Goal: Task Accomplishment & Management: Use online tool/utility

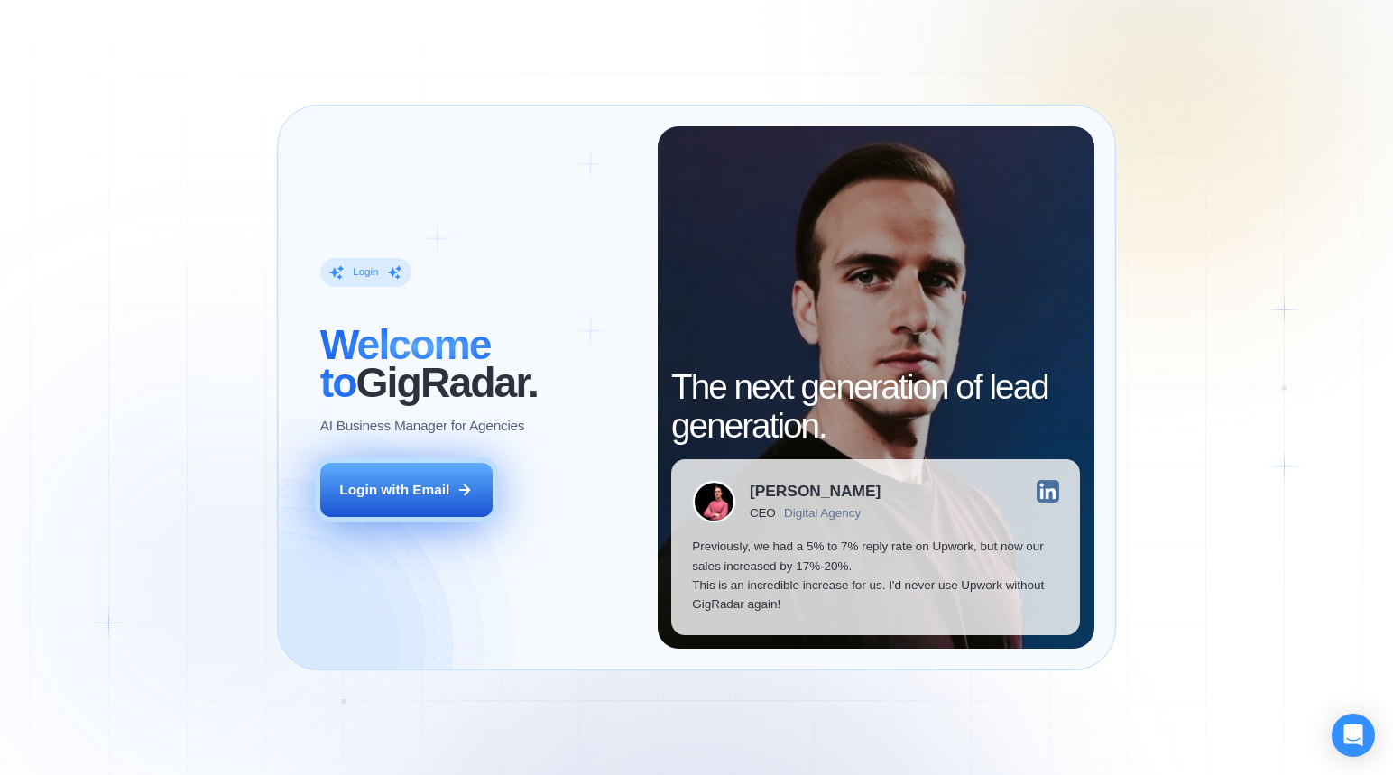
click at [400, 495] on div "Login with Email" at bounding box center [394, 489] width 110 height 19
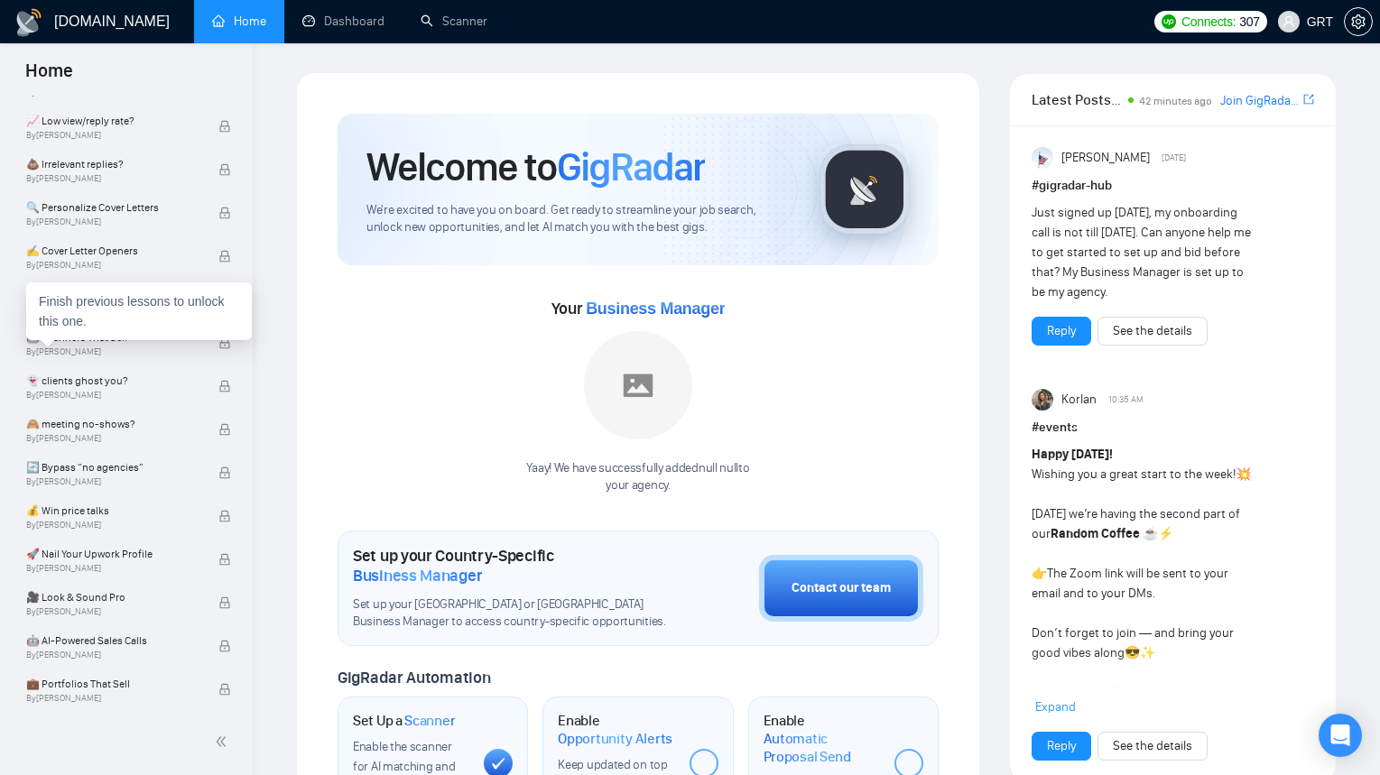
scroll to position [232, 0]
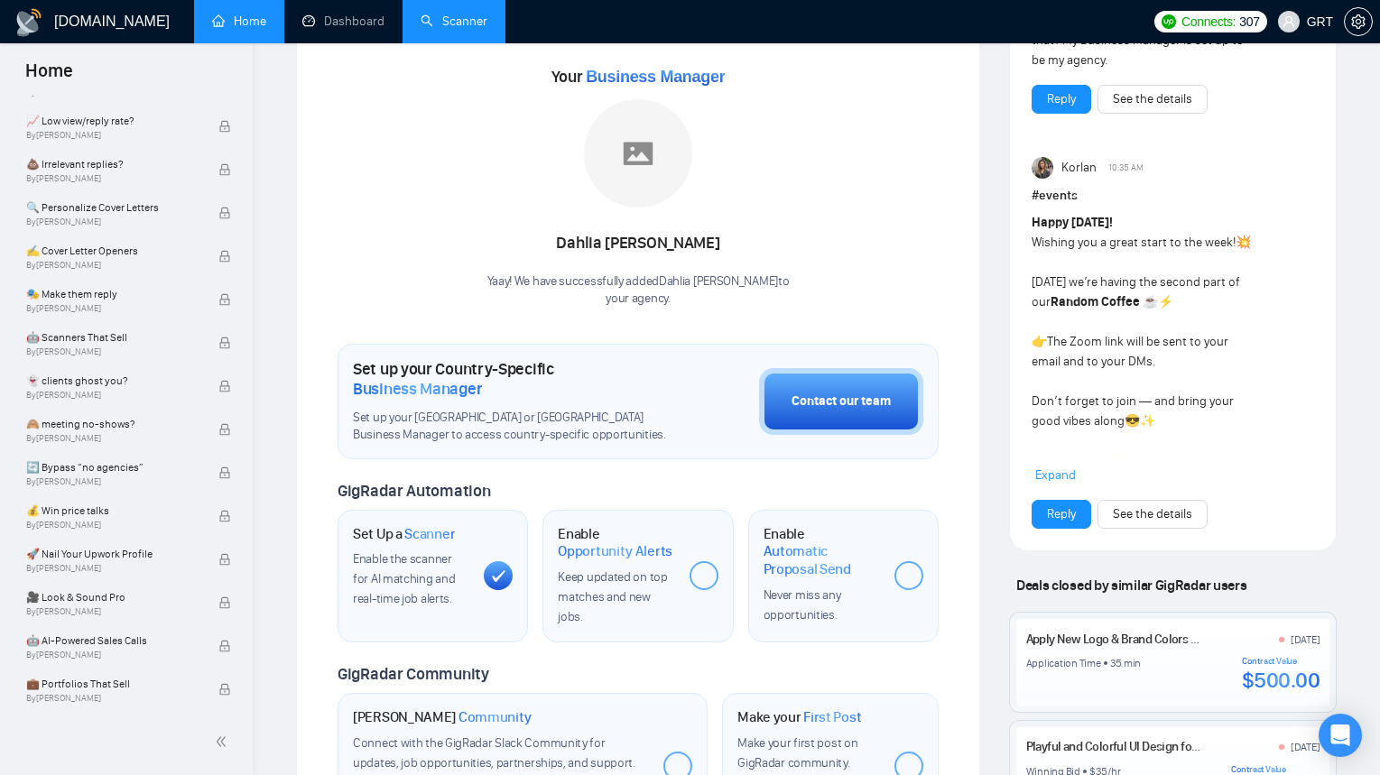
click at [455, 28] on link "Scanner" at bounding box center [454, 21] width 67 height 15
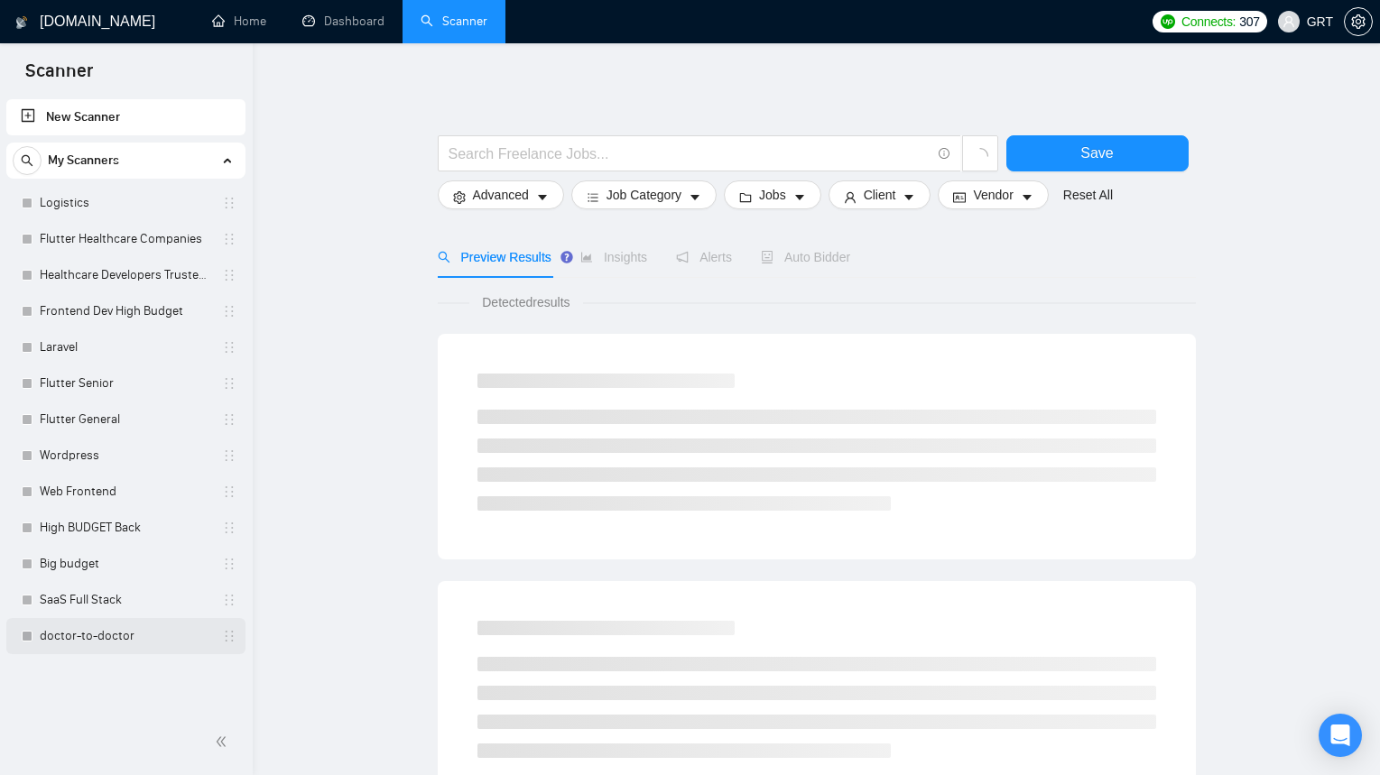
click at [98, 646] on link "doctor-to-doctor" at bounding box center [125, 636] width 171 height 36
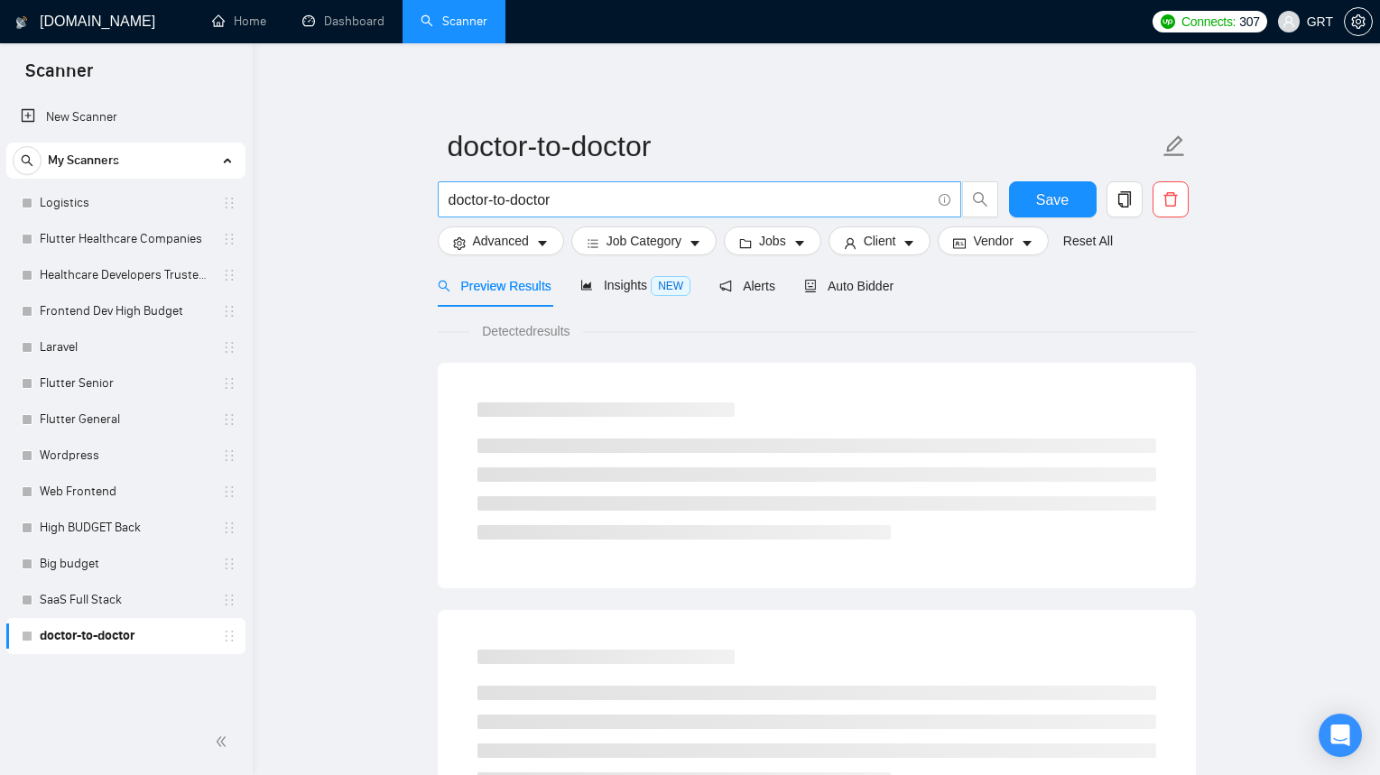
click at [632, 205] on input "doctor-to-doctor" at bounding box center [689, 200] width 482 height 23
drag, startPoint x: 633, startPoint y: 204, endPoint x: 230, endPoint y: 186, distance: 403.8
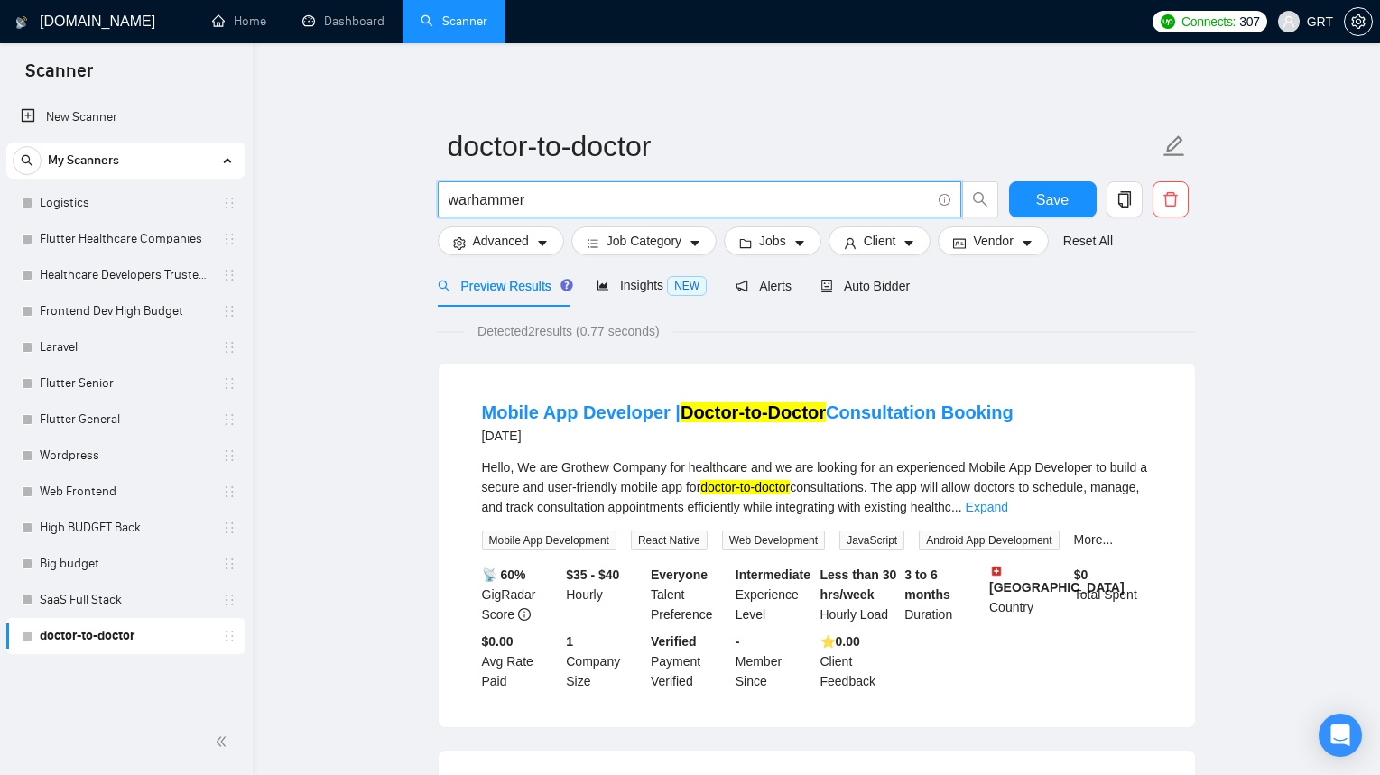
type input "Warhammer"
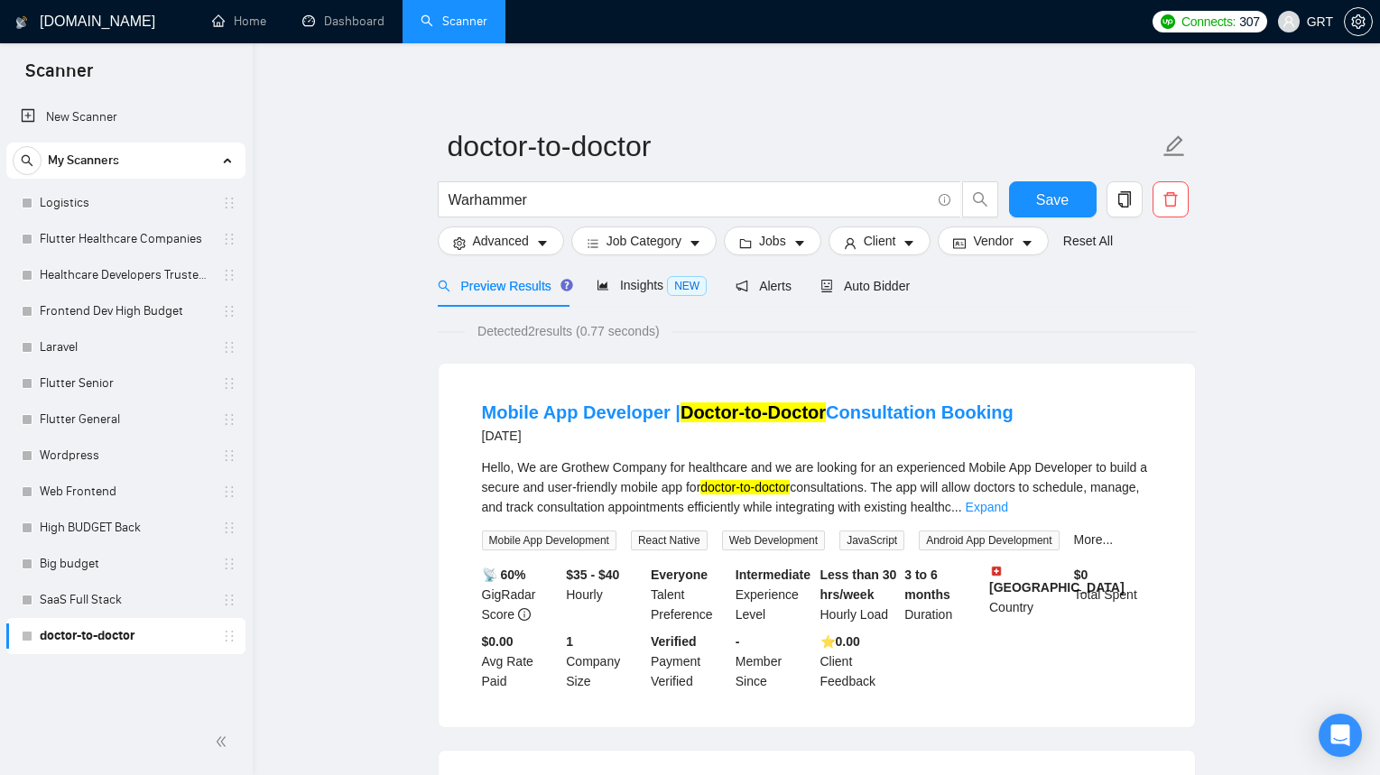
drag, startPoint x: 316, startPoint y: 226, endPoint x: 384, endPoint y: 250, distance: 71.9
click at [387, 251] on main "doctor-to-doctor Warhammer Save Advanced Job Category Jobs Client Vendor Reset …" at bounding box center [816, 630] width 1069 height 1117
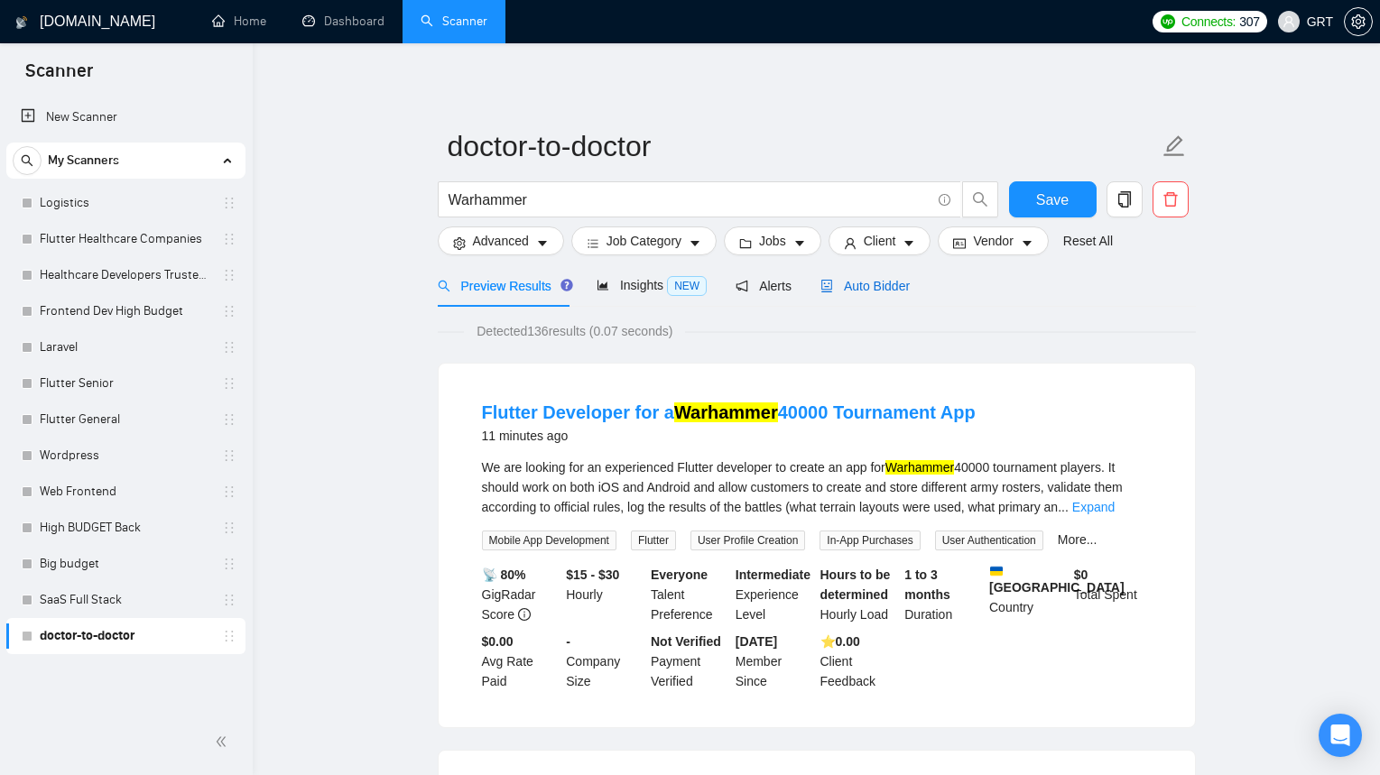
click at [880, 292] on span "Auto Bidder" at bounding box center [864, 286] width 89 height 14
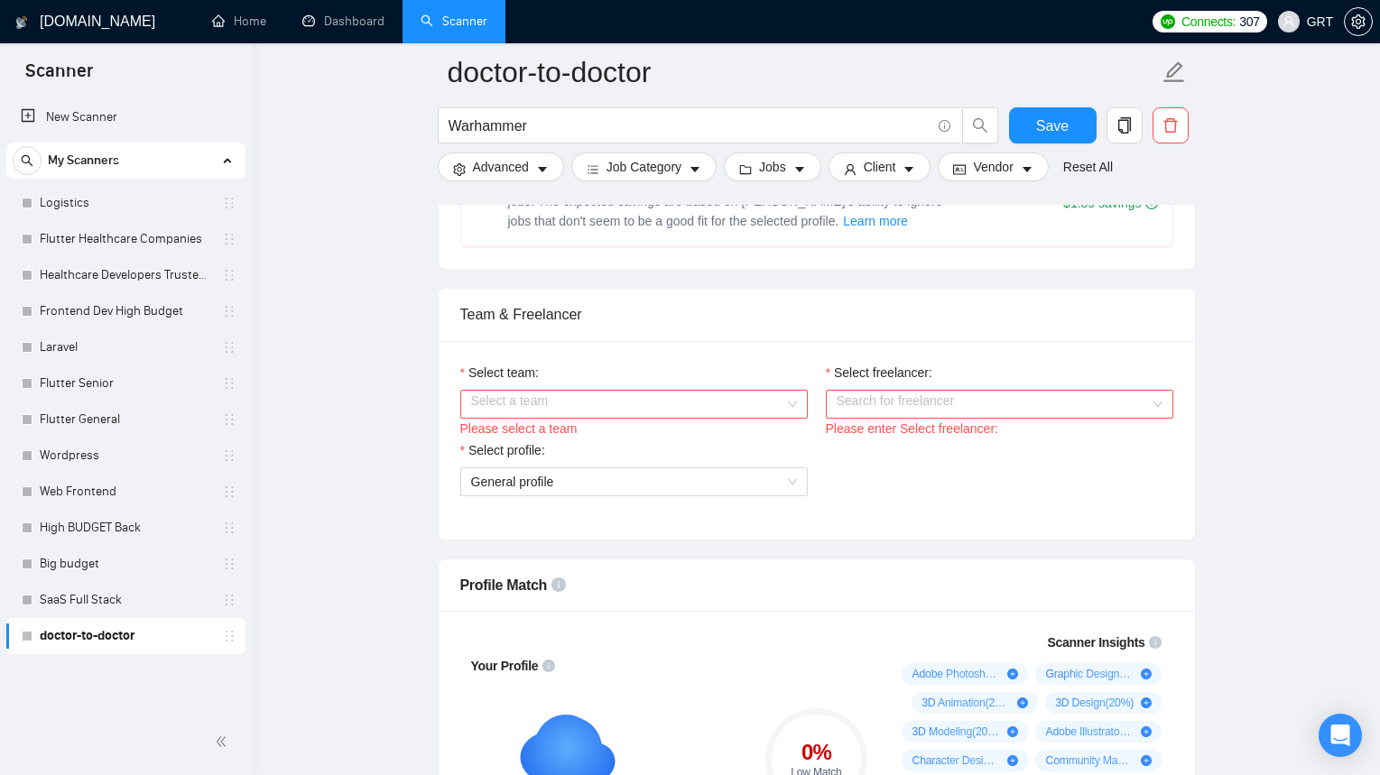
scroll to position [948, 0]
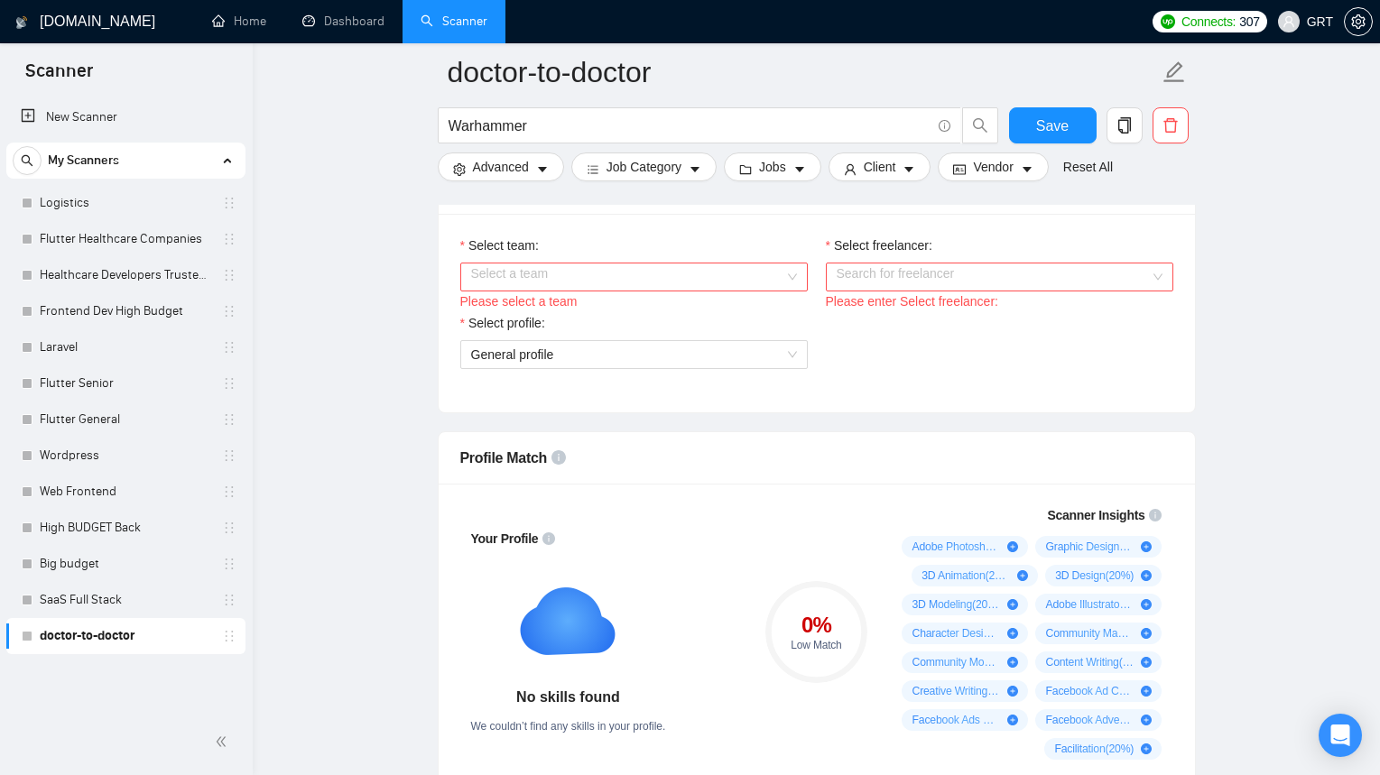
click at [679, 280] on input "Select team:" at bounding box center [627, 276] width 313 height 27
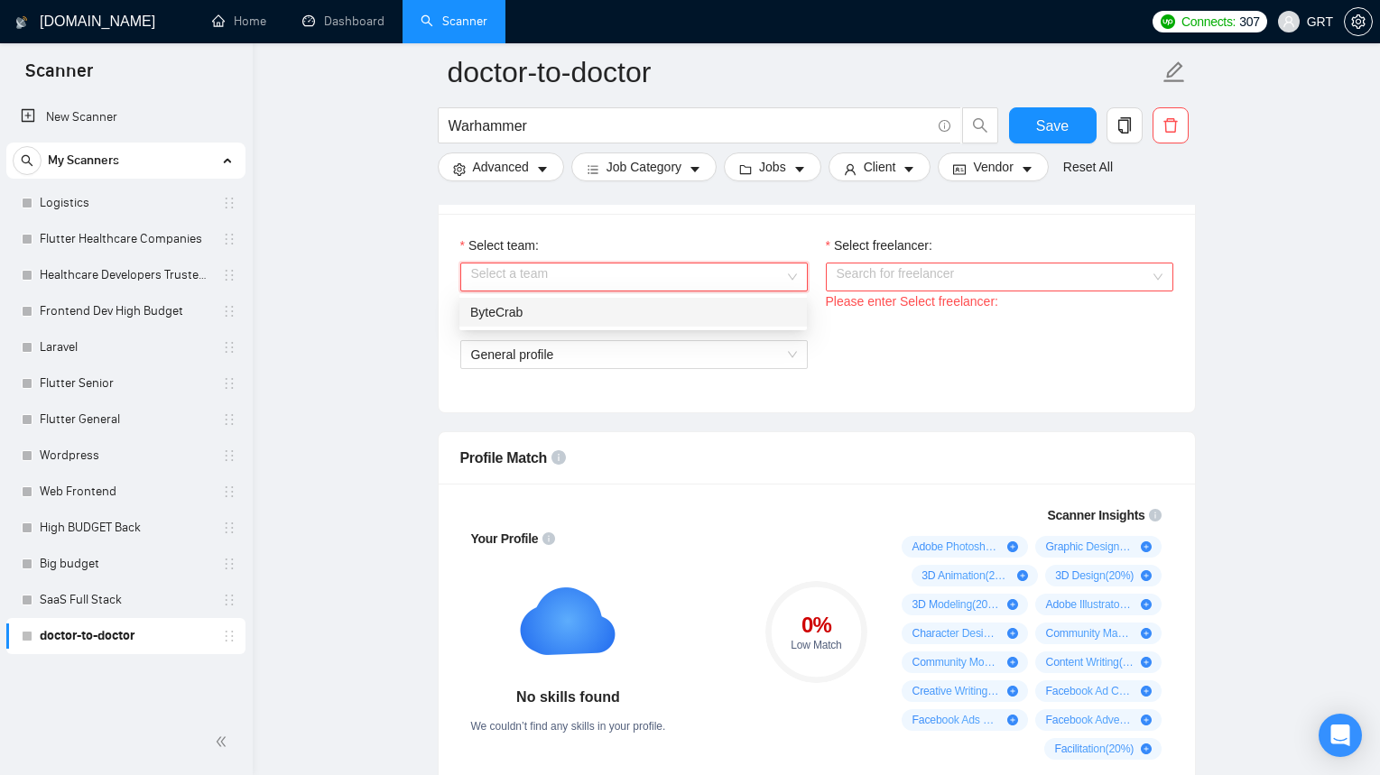
drag, startPoint x: 606, startPoint y: 314, endPoint x: 631, endPoint y: 319, distance: 25.7
click at [606, 314] on div "ByteCrab" at bounding box center [633, 312] width 326 height 20
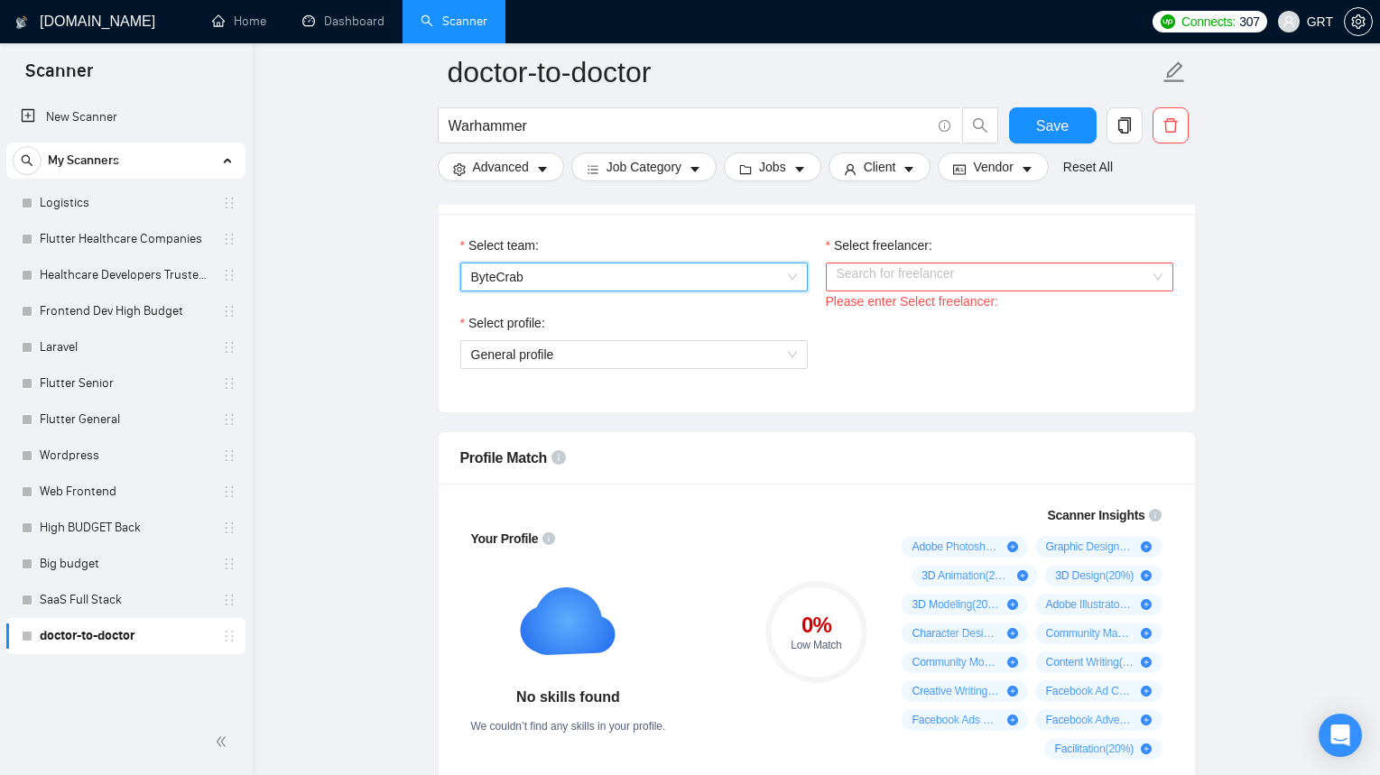
click at [901, 287] on input "Select freelancer:" at bounding box center [993, 276] width 313 height 27
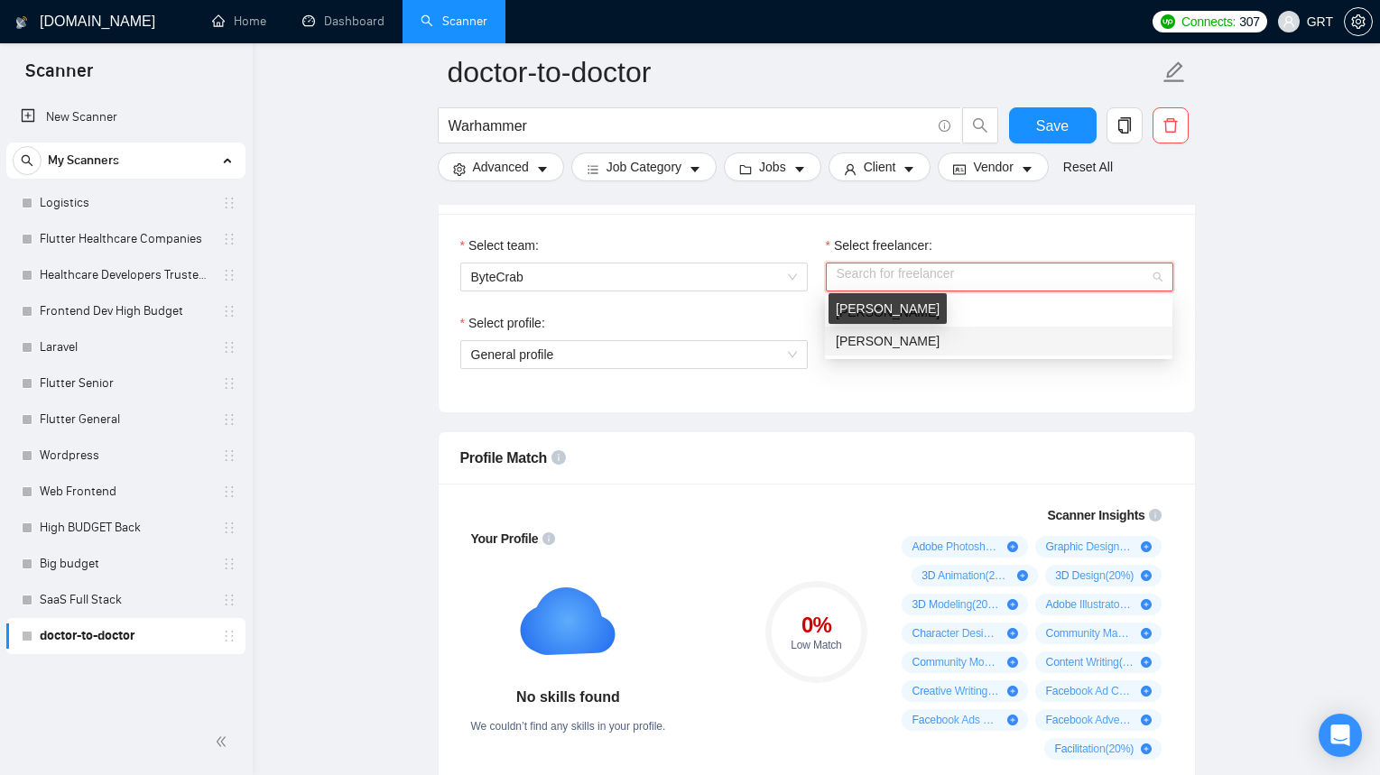
click at [890, 340] on span "[PERSON_NAME]" at bounding box center [888, 341] width 104 height 14
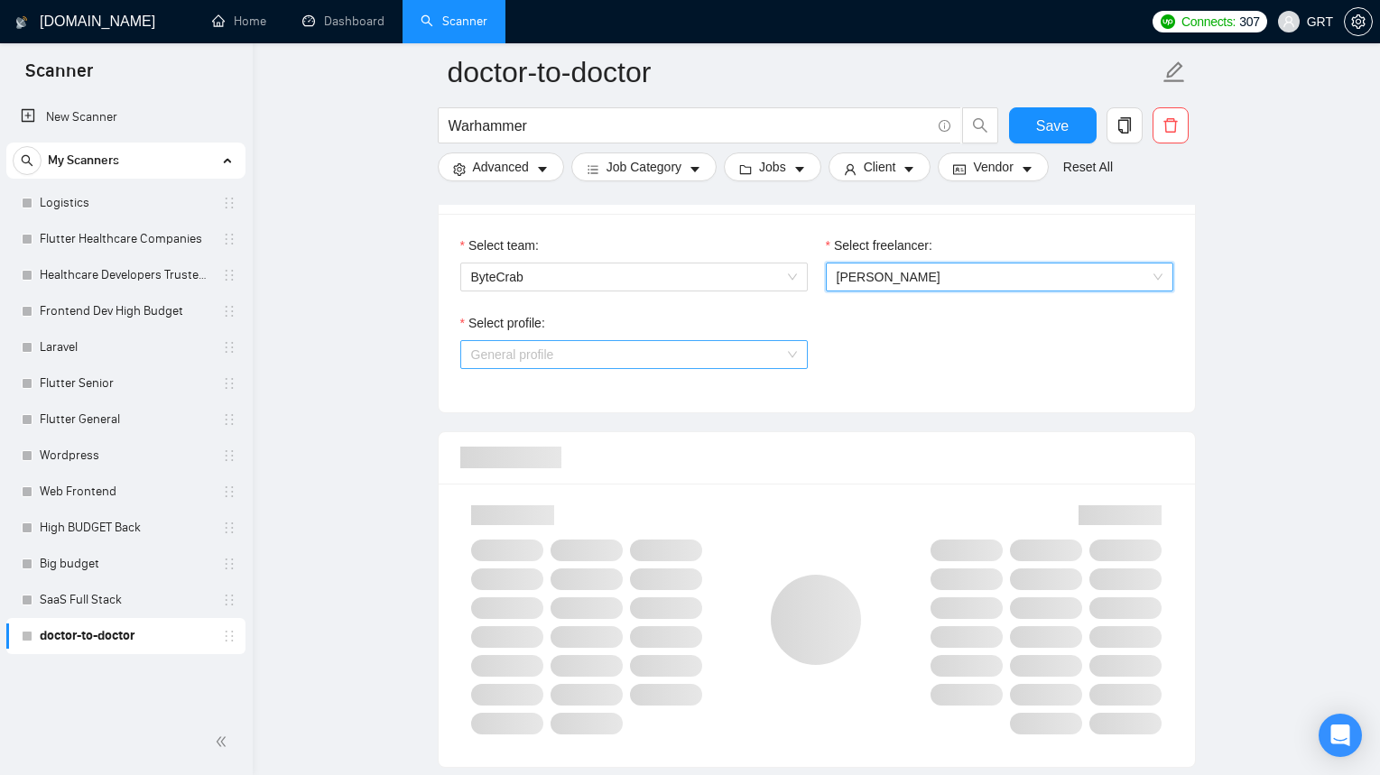
click at [700, 346] on span "General profile" at bounding box center [634, 354] width 326 height 27
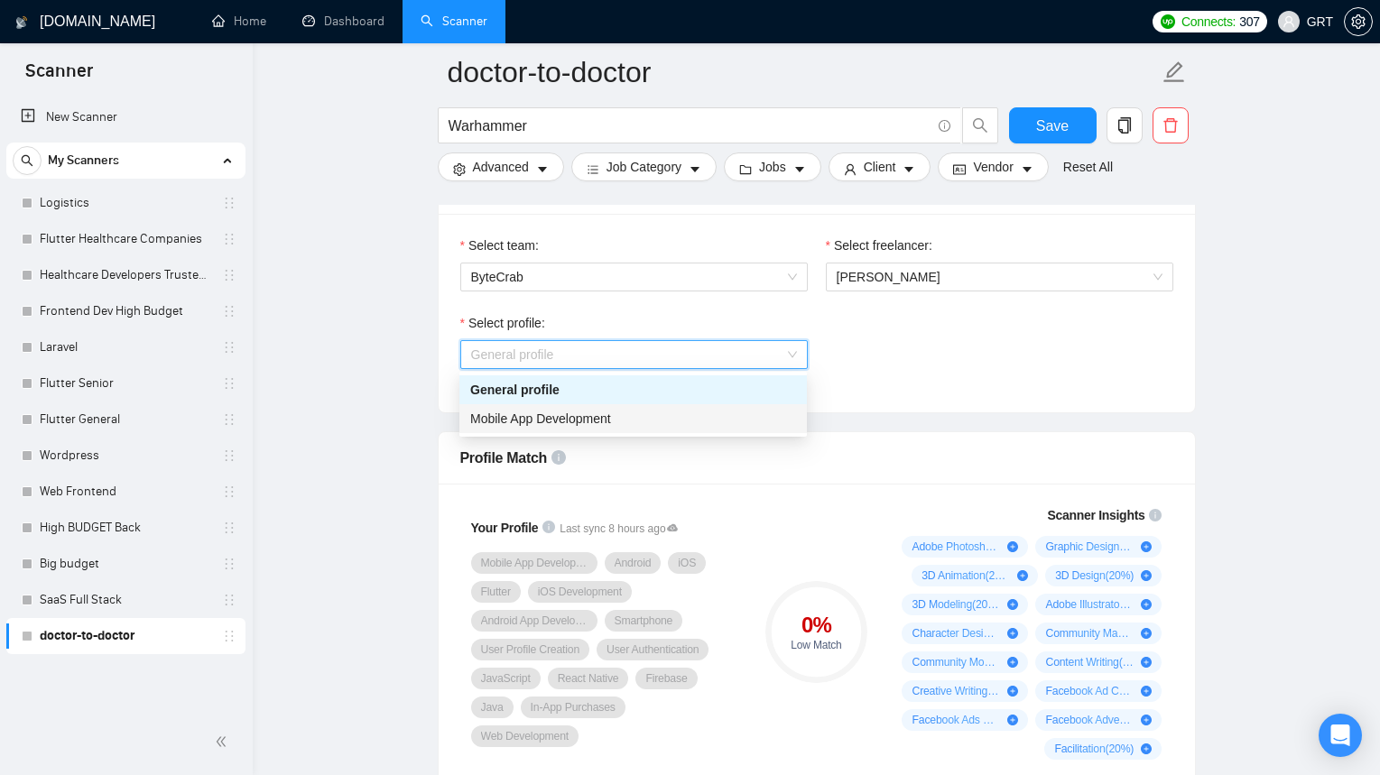
click at [592, 415] on span "Mobile App Development" at bounding box center [540, 418] width 141 height 14
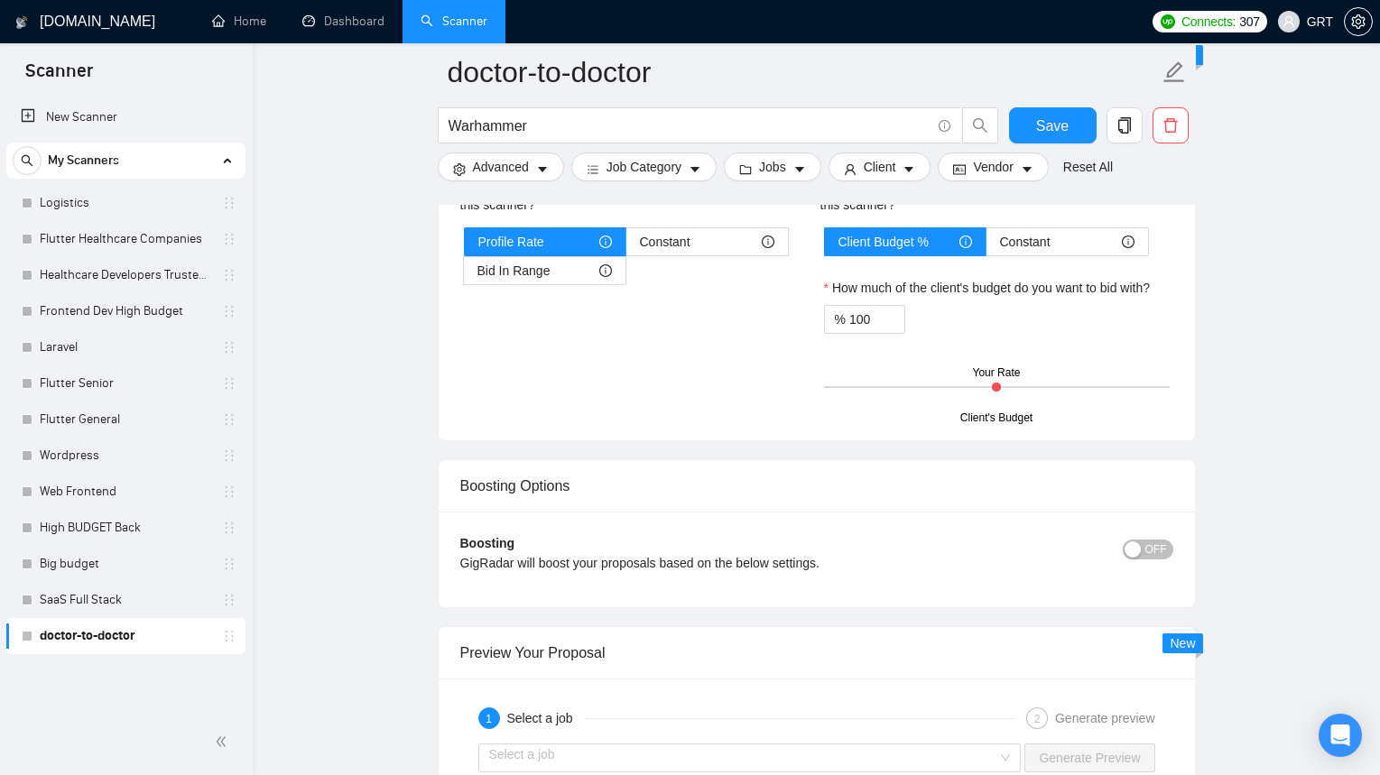
scroll to position [3351, 0]
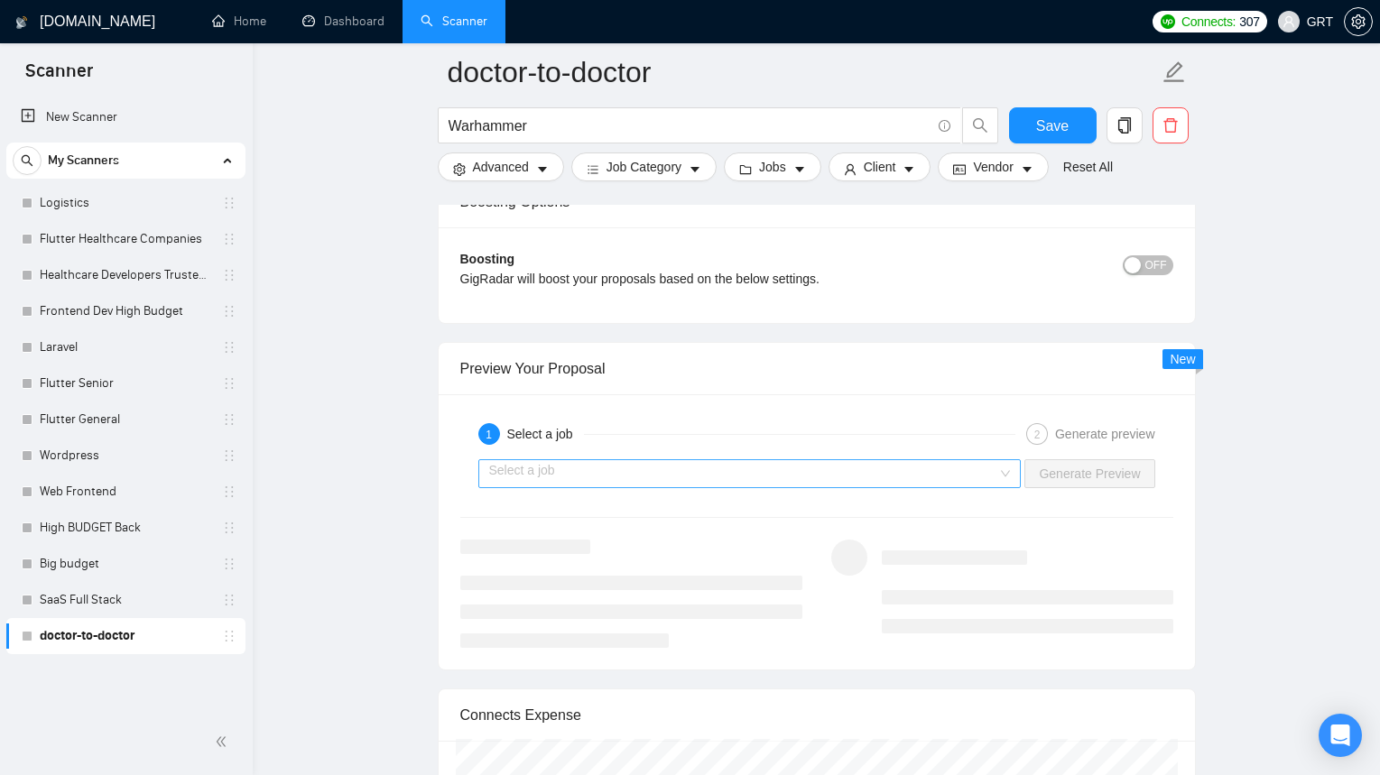
click at [753, 477] on input "search" at bounding box center [743, 473] width 509 height 27
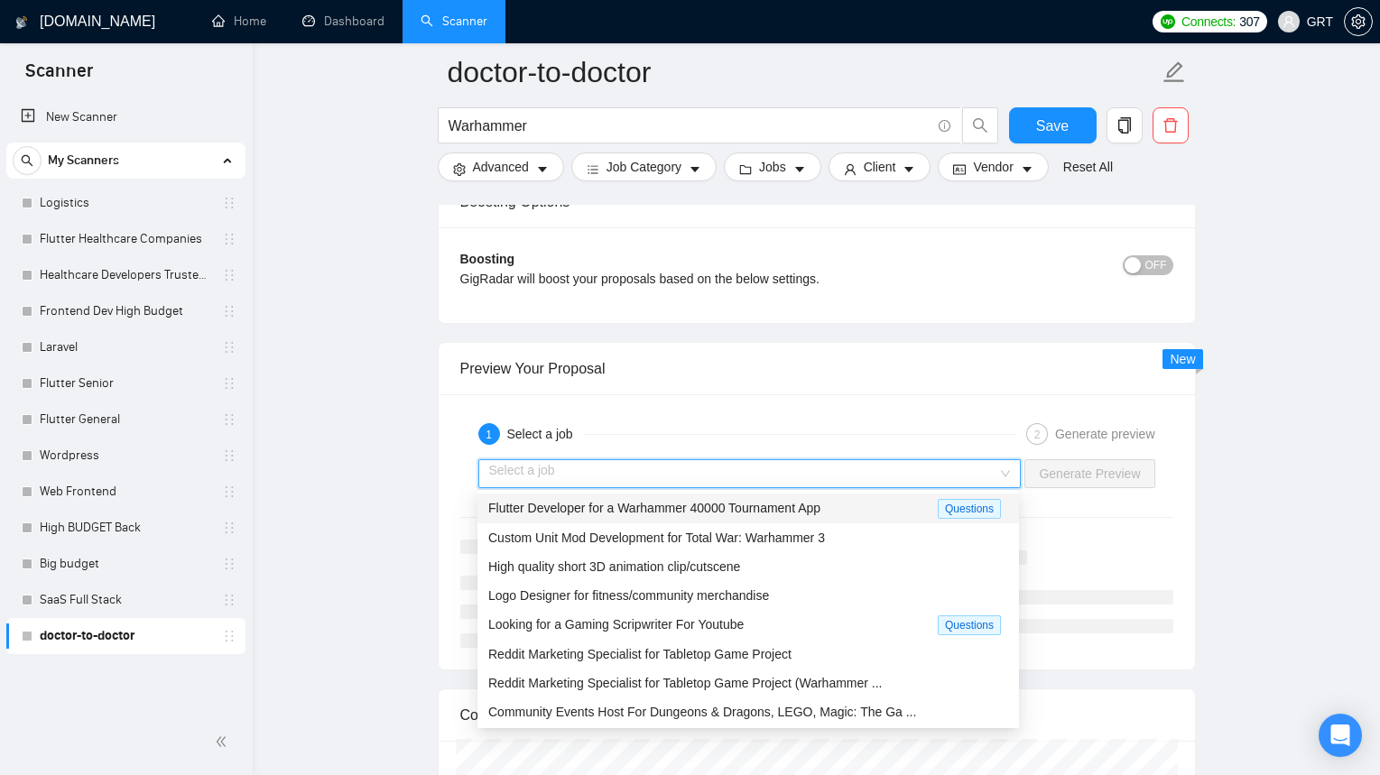
click at [571, 504] on span "Flutter Developer for a Warhammer 40000 Tournament App" at bounding box center [654, 508] width 332 height 14
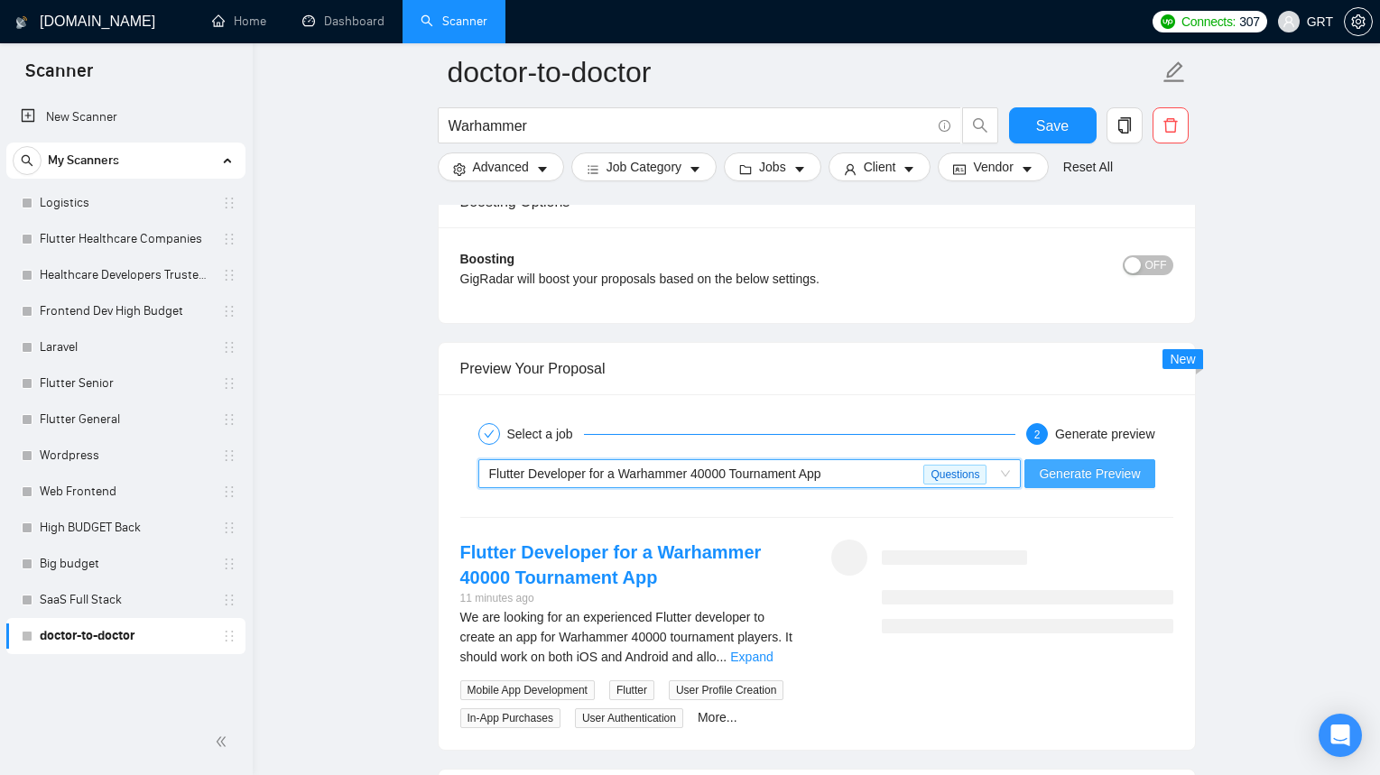
click at [1123, 478] on span "Generate Preview" at bounding box center [1089, 474] width 101 height 20
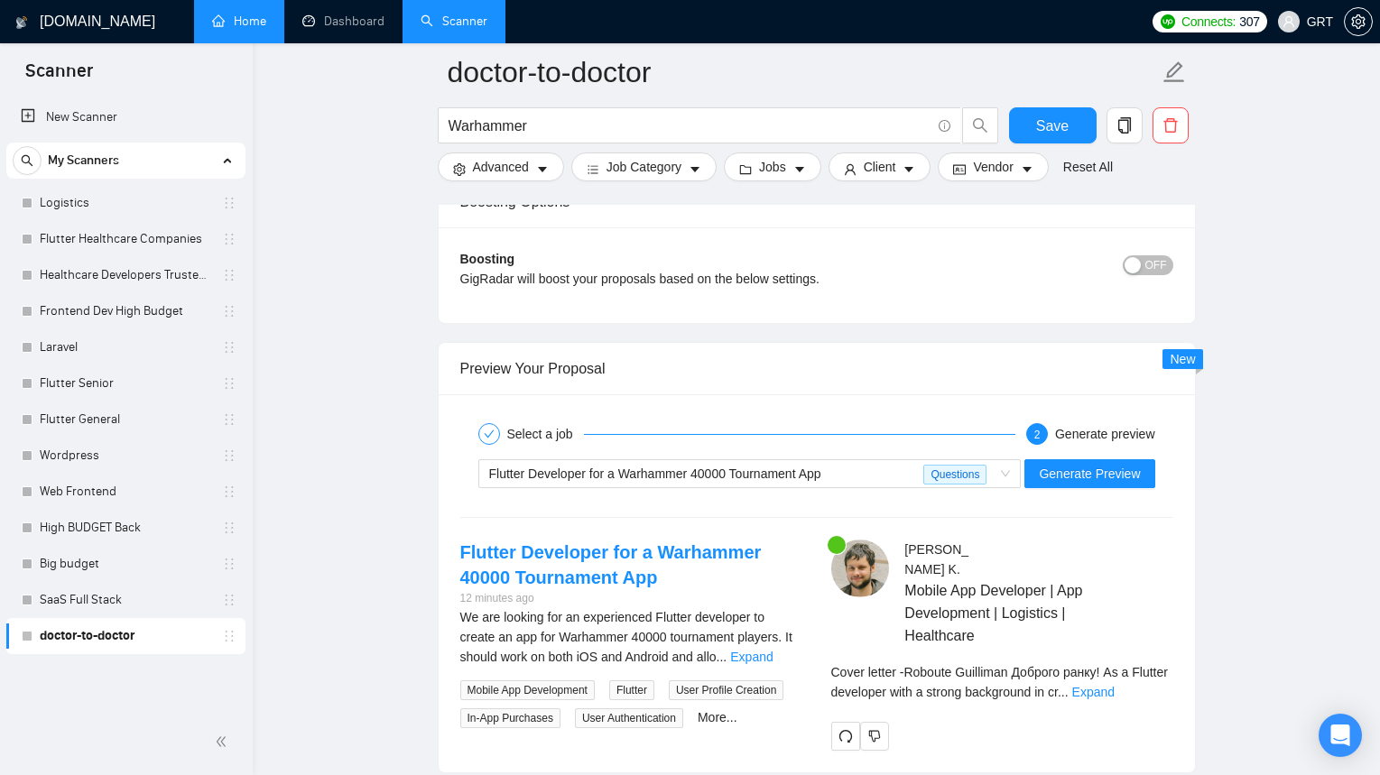
click at [212, 26] on link "Home" at bounding box center [239, 21] width 54 height 15
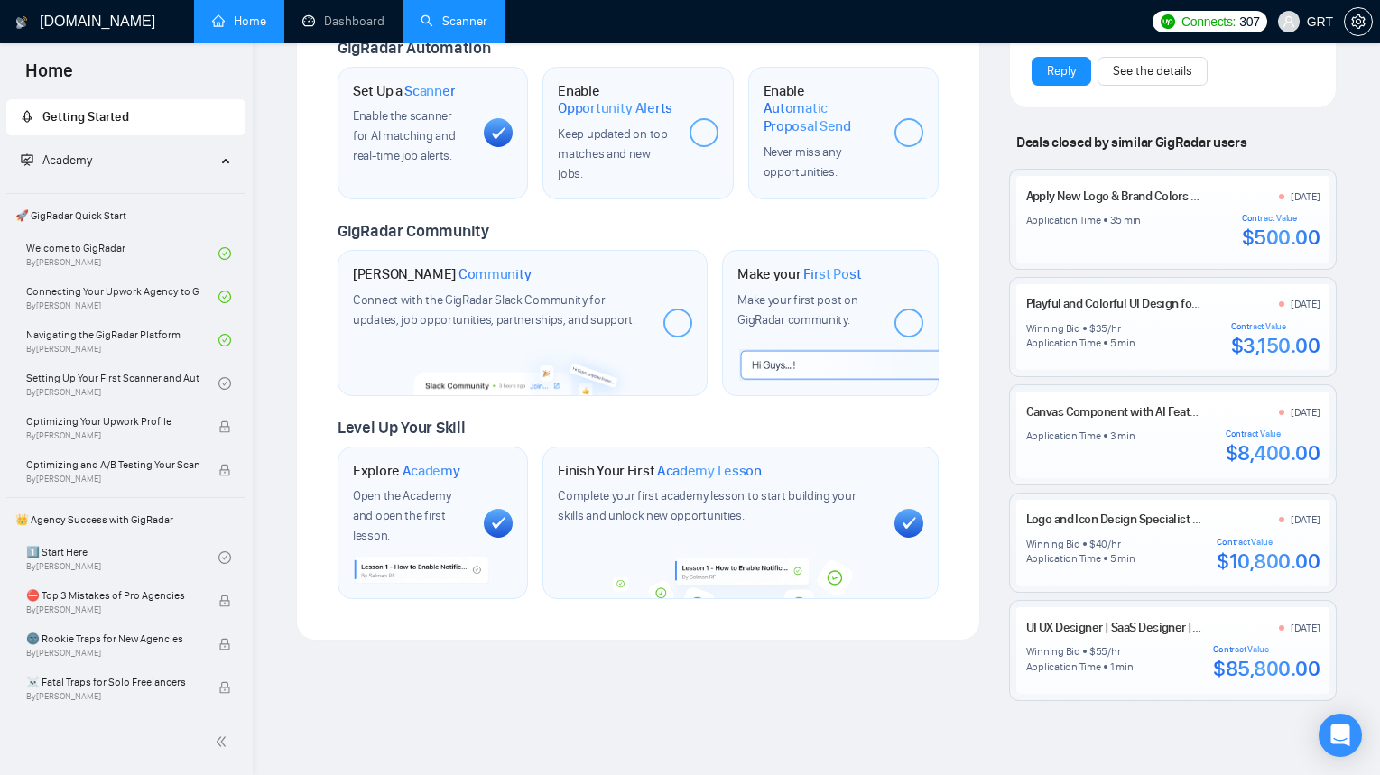
scroll to position [740, 0]
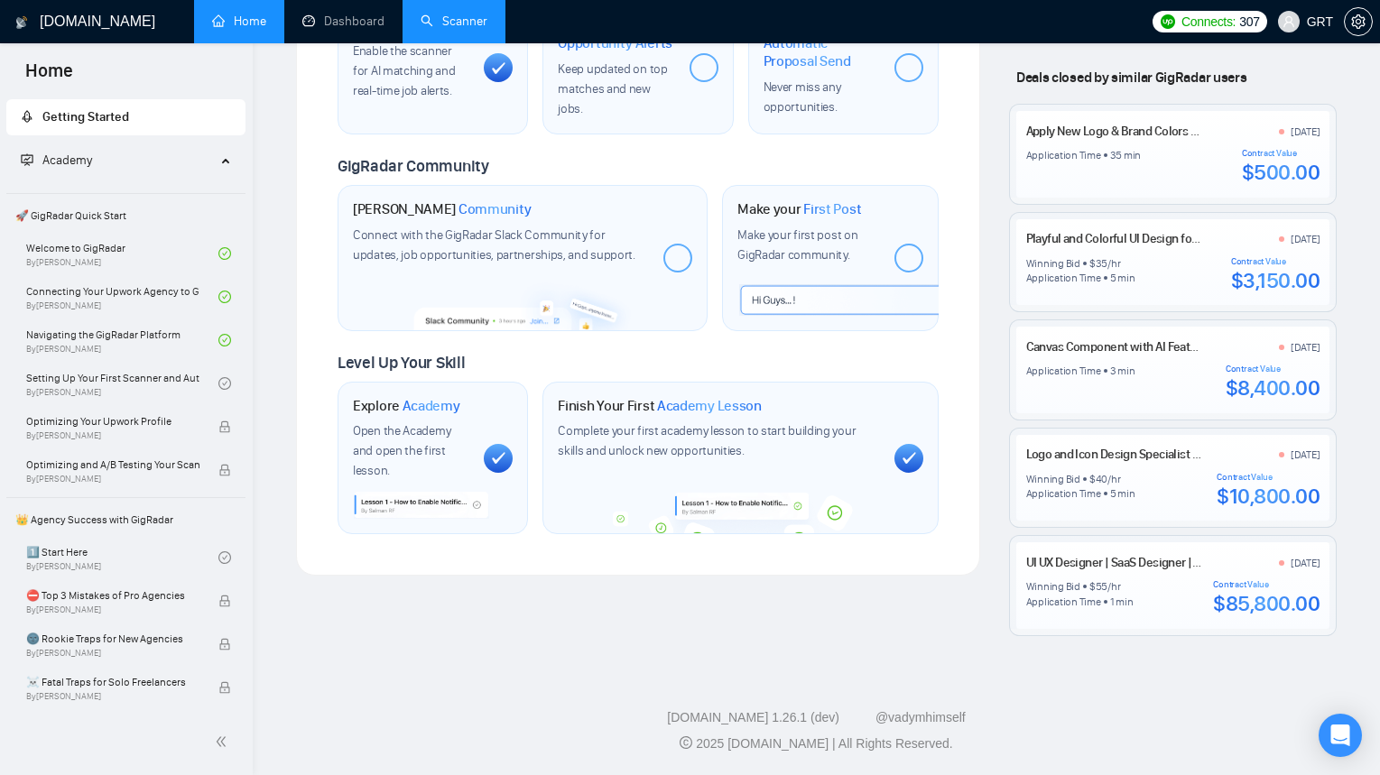
click at [1007, 680] on footer "[DOMAIN_NAME] 1.26.1 (dev) @vadymhimself 2025 [DOMAIN_NAME] | All Rights Reserv…" at bounding box center [816, 720] width 1127 height 110
click at [1108, 562] on link "UI UX Designer | SaaS Designer | Mobile App Design" at bounding box center [1158, 562] width 265 height 15
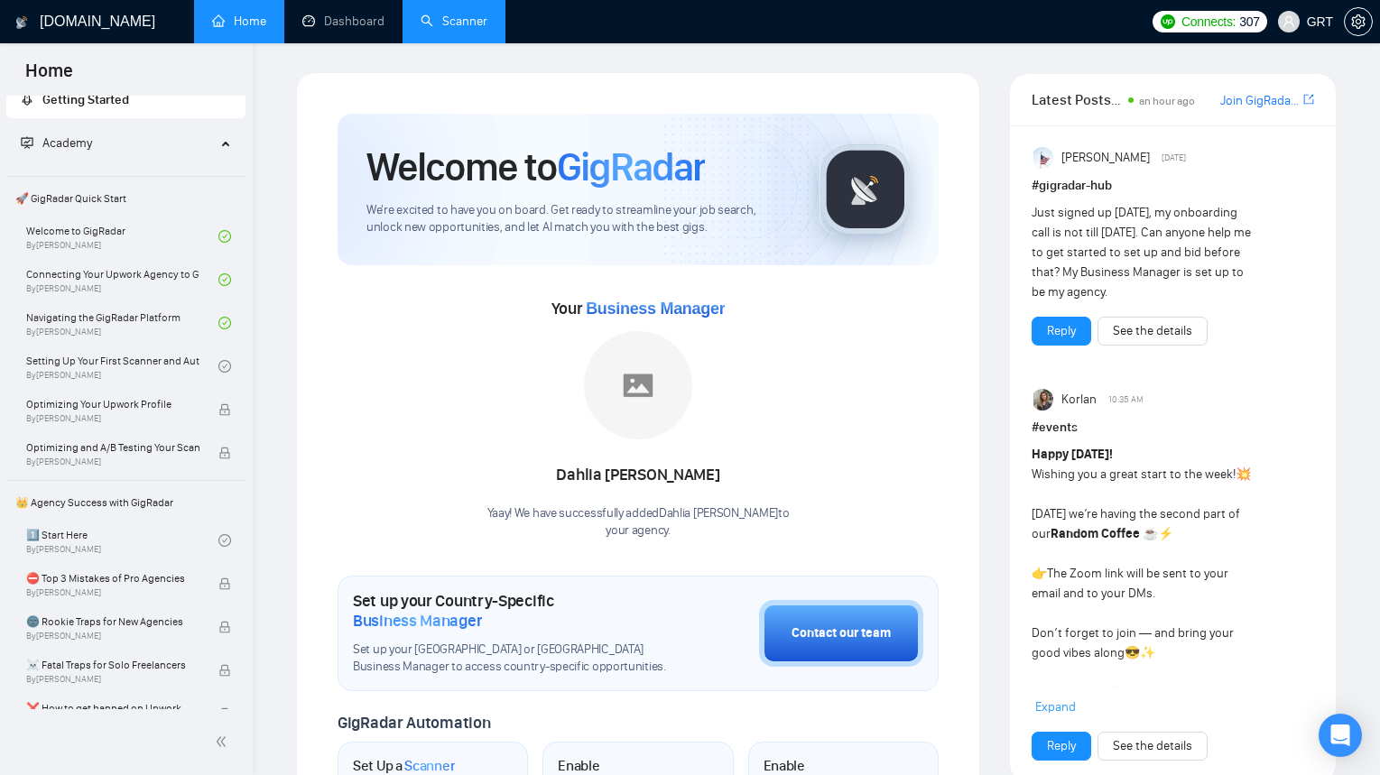
scroll to position [0, 0]
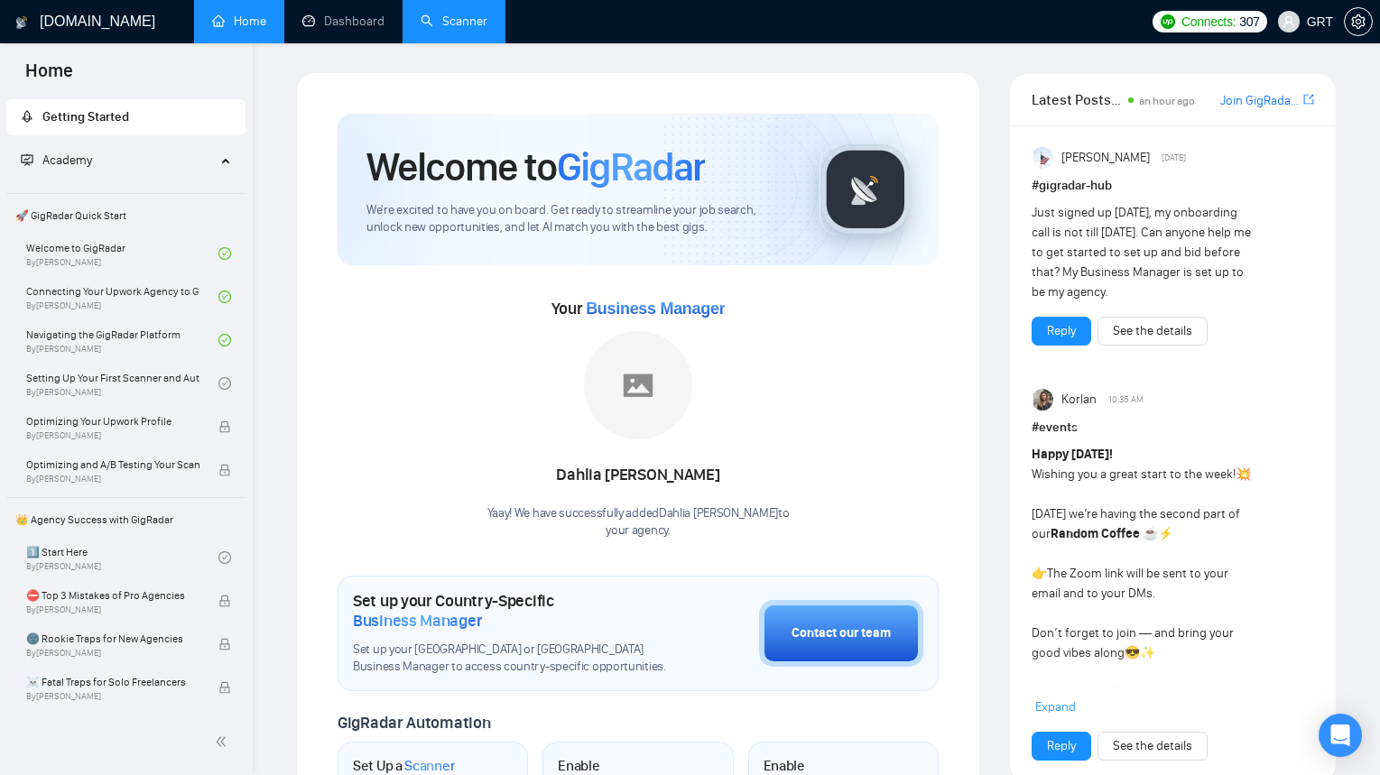
click at [172, 6] on div "[DOMAIN_NAME]" at bounding box center [100, 21] width 173 height 43
click at [138, 0] on div "[DOMAIN_NAME]" at bounding box center [88, 21] width 149 height 43
